Goal: Information Seeking & Learning: Learn about a topic

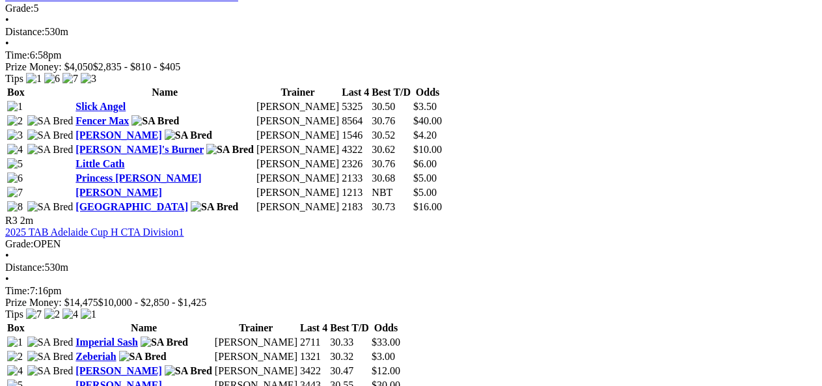
scroll to position [908, 0]
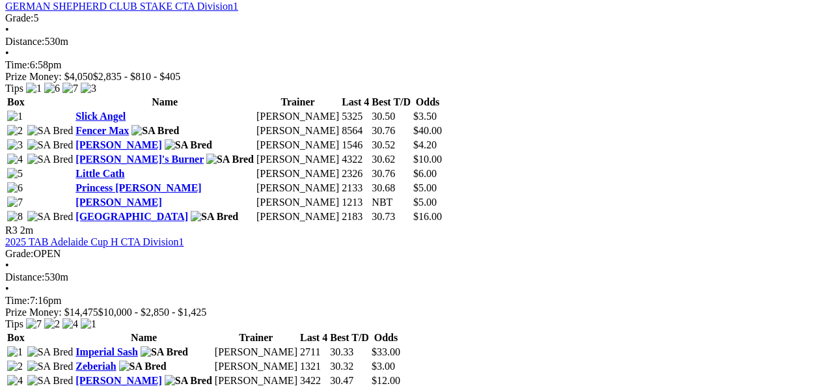
drag, startPoint x: 832, startPoint y: 203, endPoint x: 832, endPoint y: 169, distance: 34.5
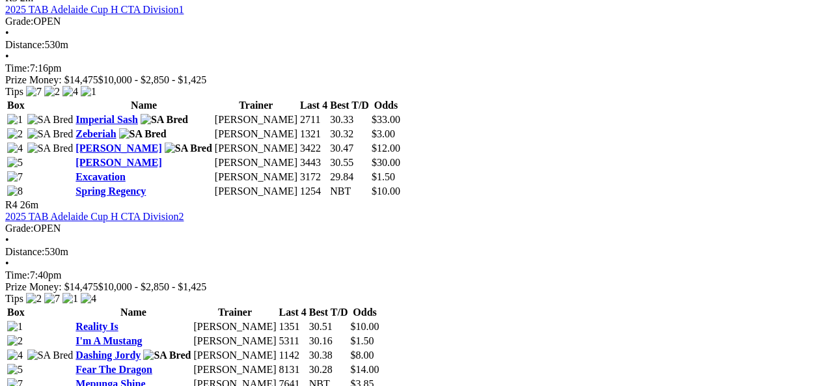
scroll to position [1081, 0]
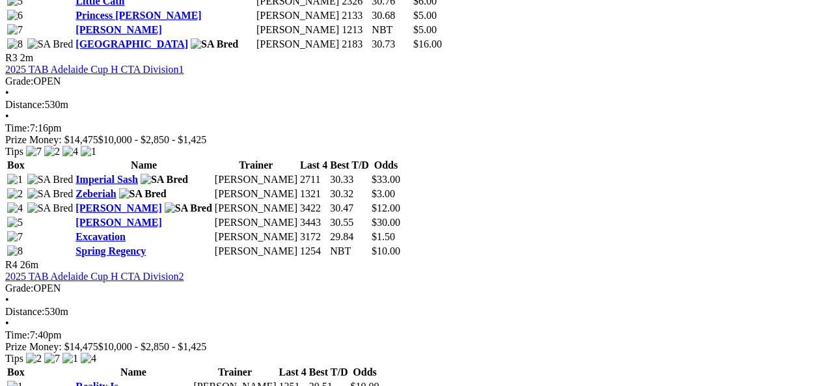
drag, startPoint x: 813, startPoint y: 129, endPoint x: 812, endPoint y: 115, distance: 13.7
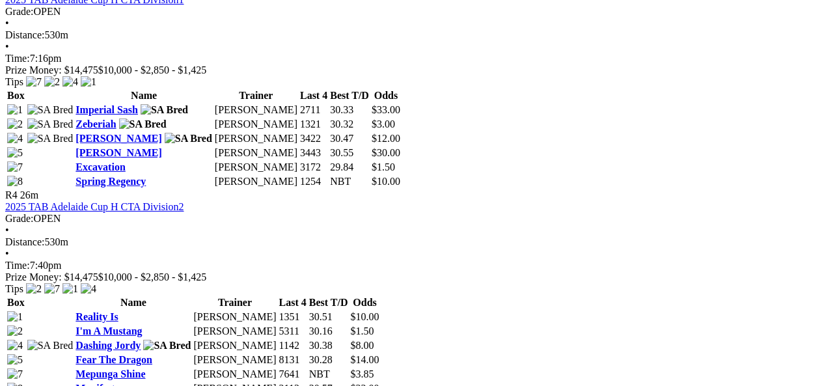
scroll to position [1156, 0]
